Goal: Navigation & Orientation: Go to known website

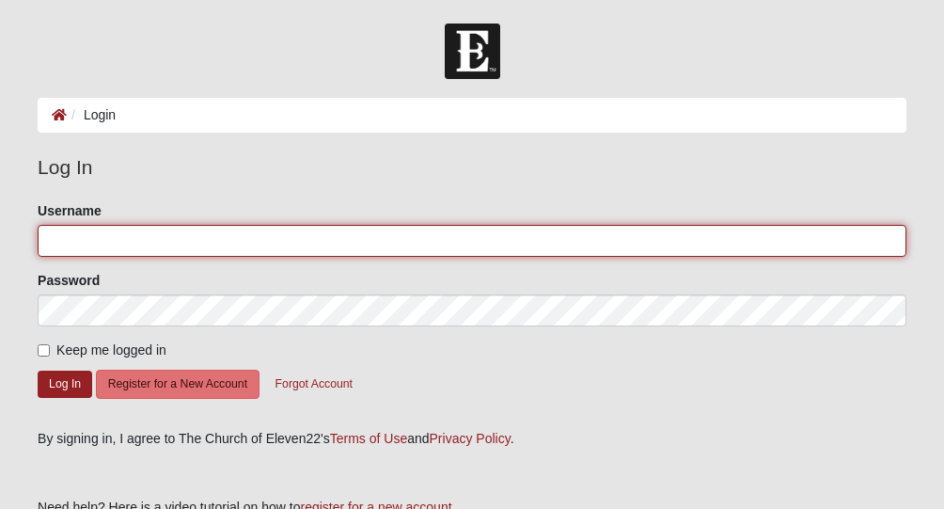
click at [66, 245] on input "Username" at bounding box center [472, 241] width 869 height 32
drag, startPoint x: 222, startPoint y: 238, endPoint x: 0, endPoint y: 220, distance: 222.7
click at [0, 220] on html "Log In Login Login Error Log In Please correct the following: Username franciss…" at bounding box center [472, 332] width 944 height 664
type input "sandrajfrancis"
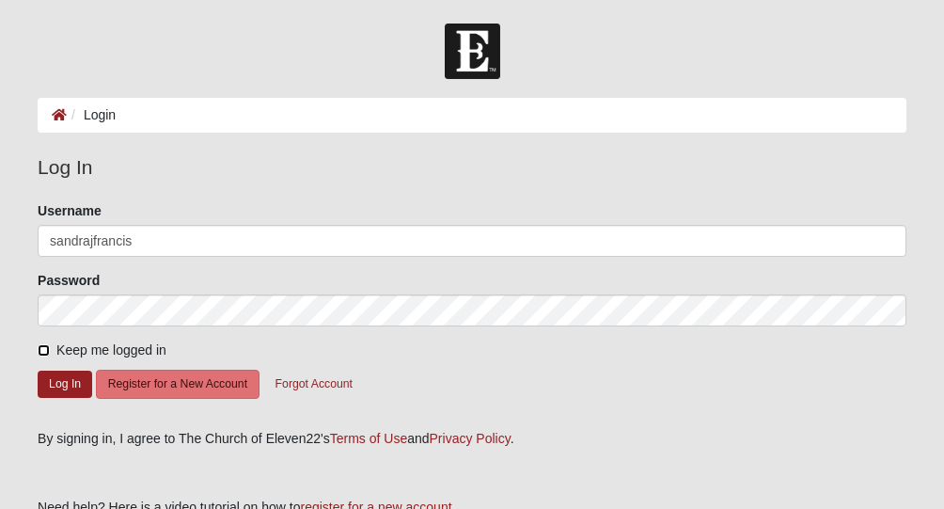
click at [43, 354] on input "Keep me logged in" at bounding box center [44, 350] width 12 height 12
checkbox input "true"
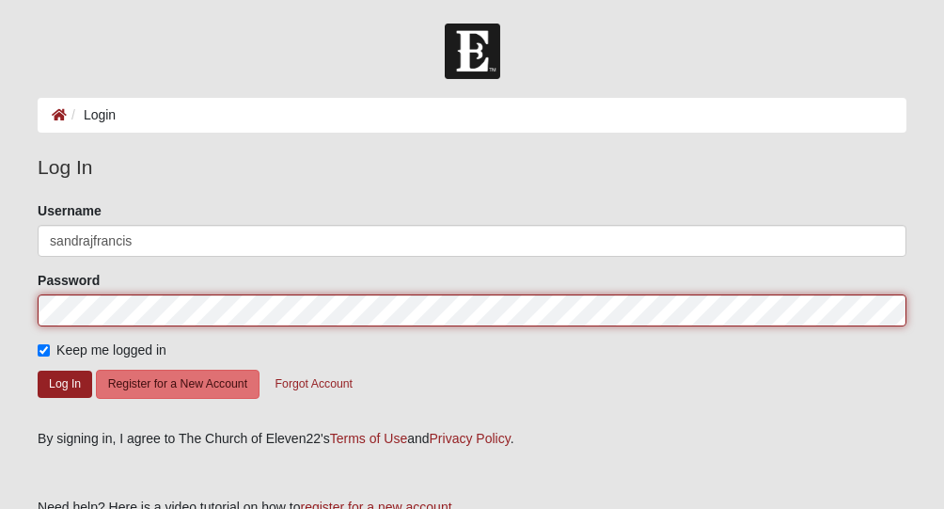
click at [38, 371] on button "Log In" at bounding box center [65, 384] width 55 height 27
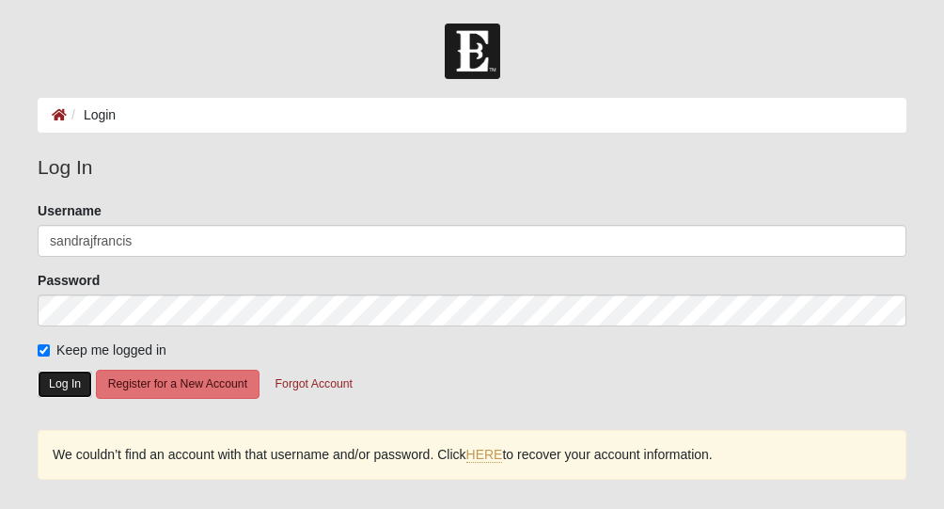
click at [74, 382] on button "Log In" at bounding box center [65, 384] width 55 height 27
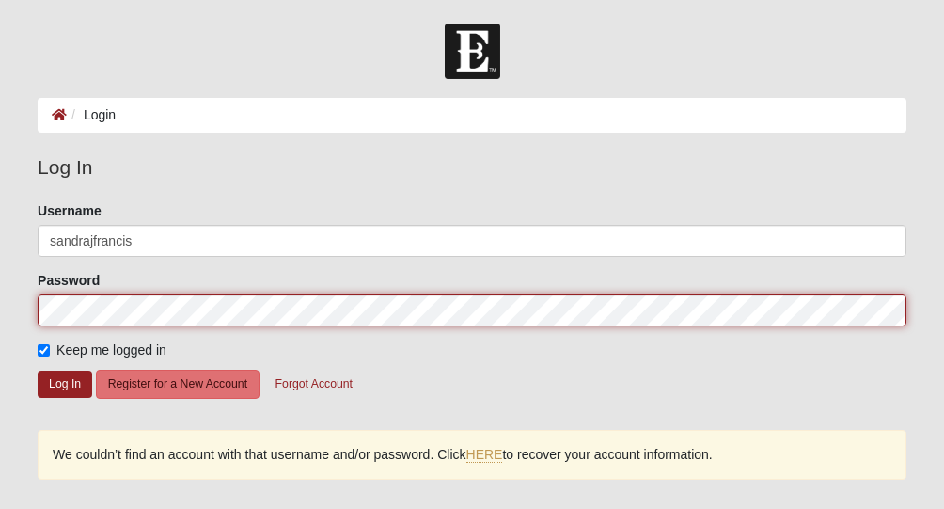
click at [0, 294] on html "Log In Login Login Error Log In Please correct the following: Username sandrajf…" at bounding box center [472, 373] width 944 height 747
click at [38, 371] on button "Log In" at bounding box center [65, 384] width 55 height 27
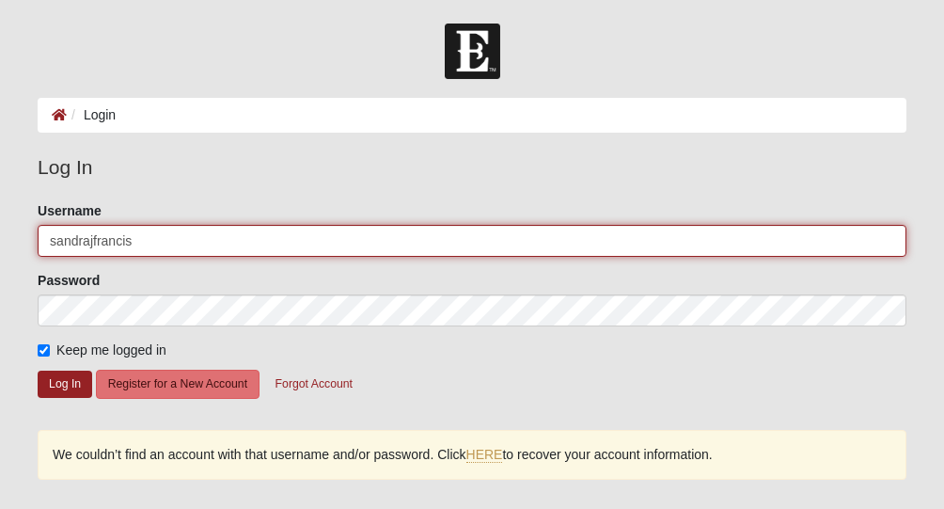
drag, startPoint x: 145, startPoint y: 242, endPoint x: -4, endPoint y: 241, distance: 148.6
click at [0, 241] on html "Log In Login Login Error Log In Please correct the following: Username sandrajf…" at bounding box center [472, 373] width 944 height 747
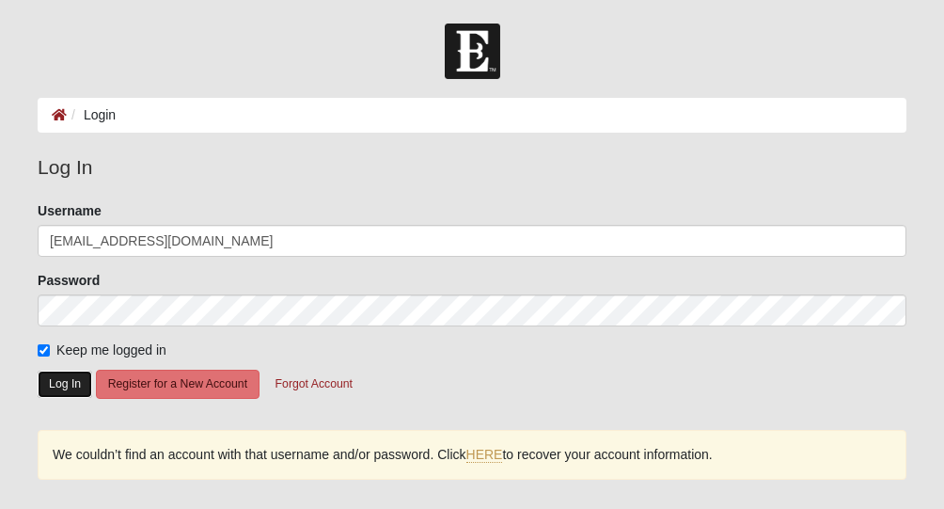
click at [55, 388] on button "Log In" at bounding box center [65, 384] width 55 height 27
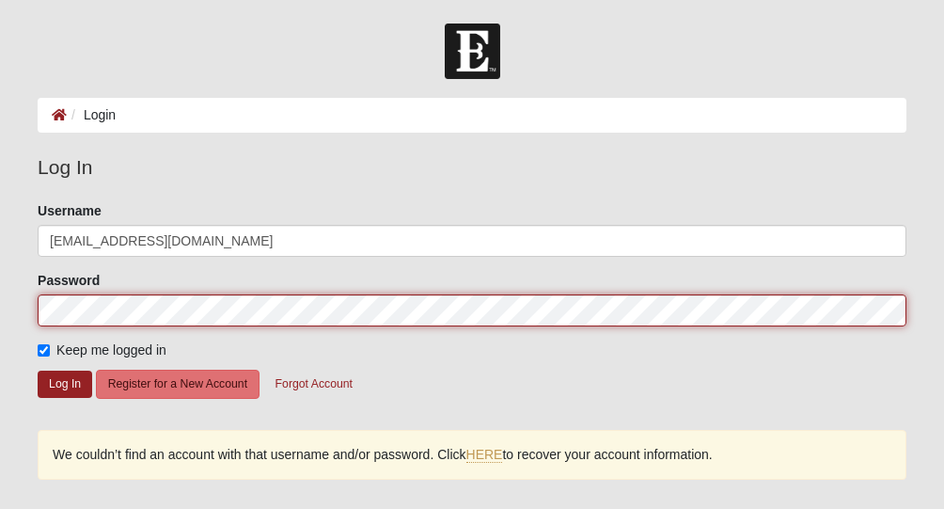
click at [0, 302] on html "Log In Login Login Error Log In Please correct the following: Username franciss…" at bounding box center [472, 373] width 944 height 747
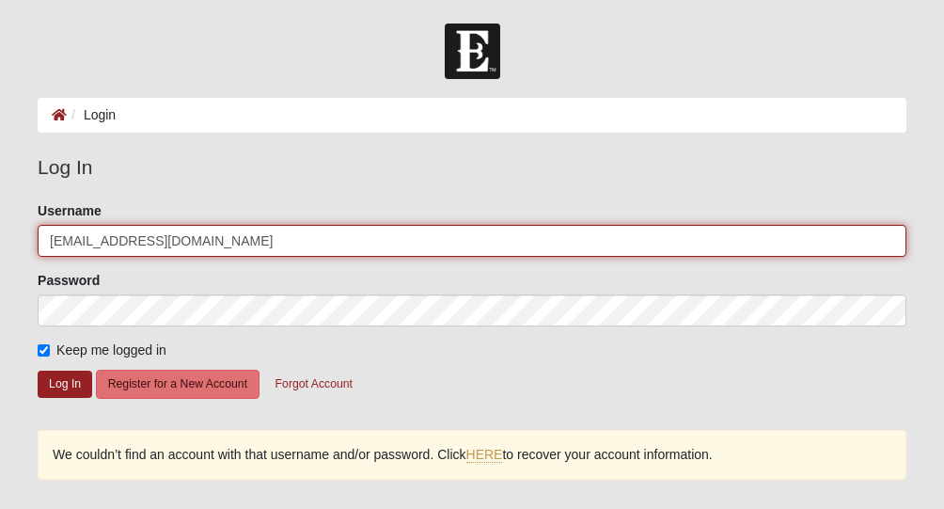
drag, startPoint x: 229, startPoint y: 239, endPoint x: 0, endPoint y: 231, distance: 229.6
click at [0, 231] on html "Log In Login Login Error Log In Please correct the following: Username franciss…" at bounding box center [472, 373] width 944 height 747
type input "sandrajfrancis"
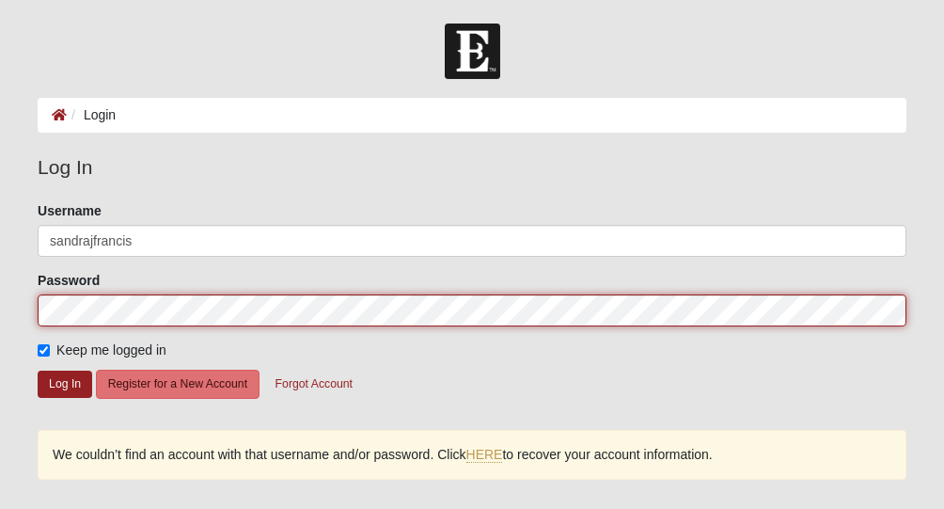
click at [38, 371] on button "Log In" at bounding box center [65, 384] width 55 height 27
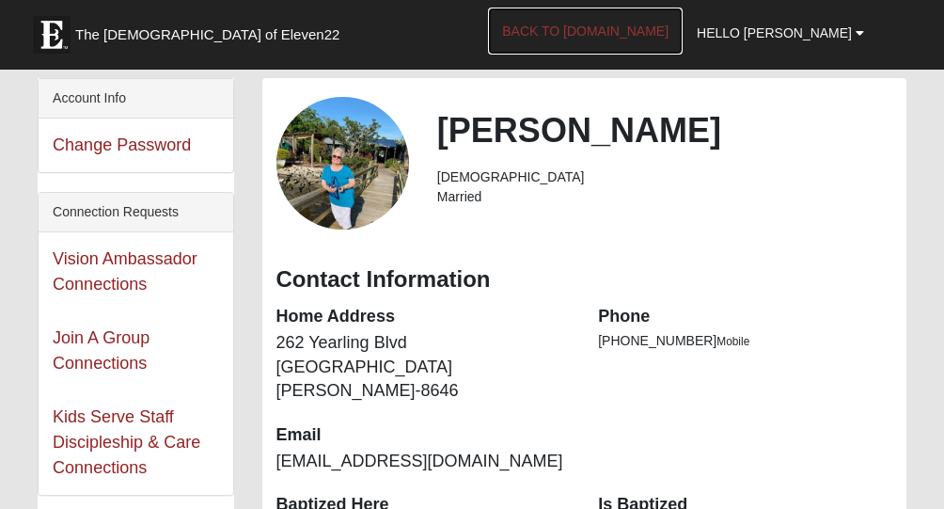
click at [632, 37] on link "Back to [DOMAIN_NAME]" at bounding box center [585, 31] width 195 height 47
click at [574, 24] on link "Back to [DOMAIN_NAME]" at bounding box center [585, 31] width 195 height 47
